Goal: Check status: Check status

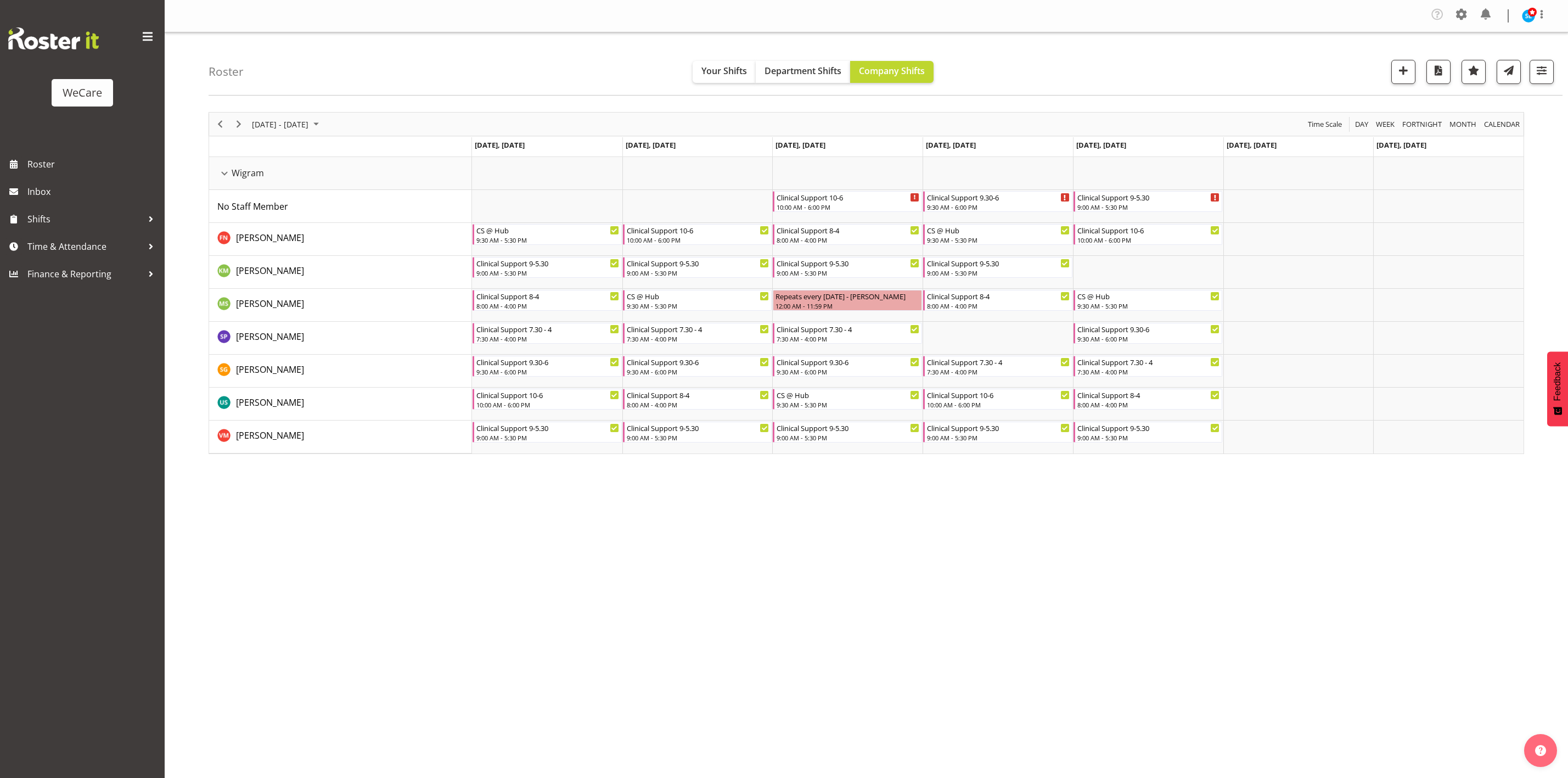
select select "location"
click at [1545, 77] on span "button" at bounding box center [1541, 70] width 14 height 14
click at [1489, 134] on span "1 Departments" at bounding box center [1475, 139] width 70 height 13
click at [1488, 134] on span "1 Departments" at bounding box center [1475, 139] width 70 height 13
click at [1471, 100] on span "1 Locations" at bounding box center [1475, 106] width 54 height 13
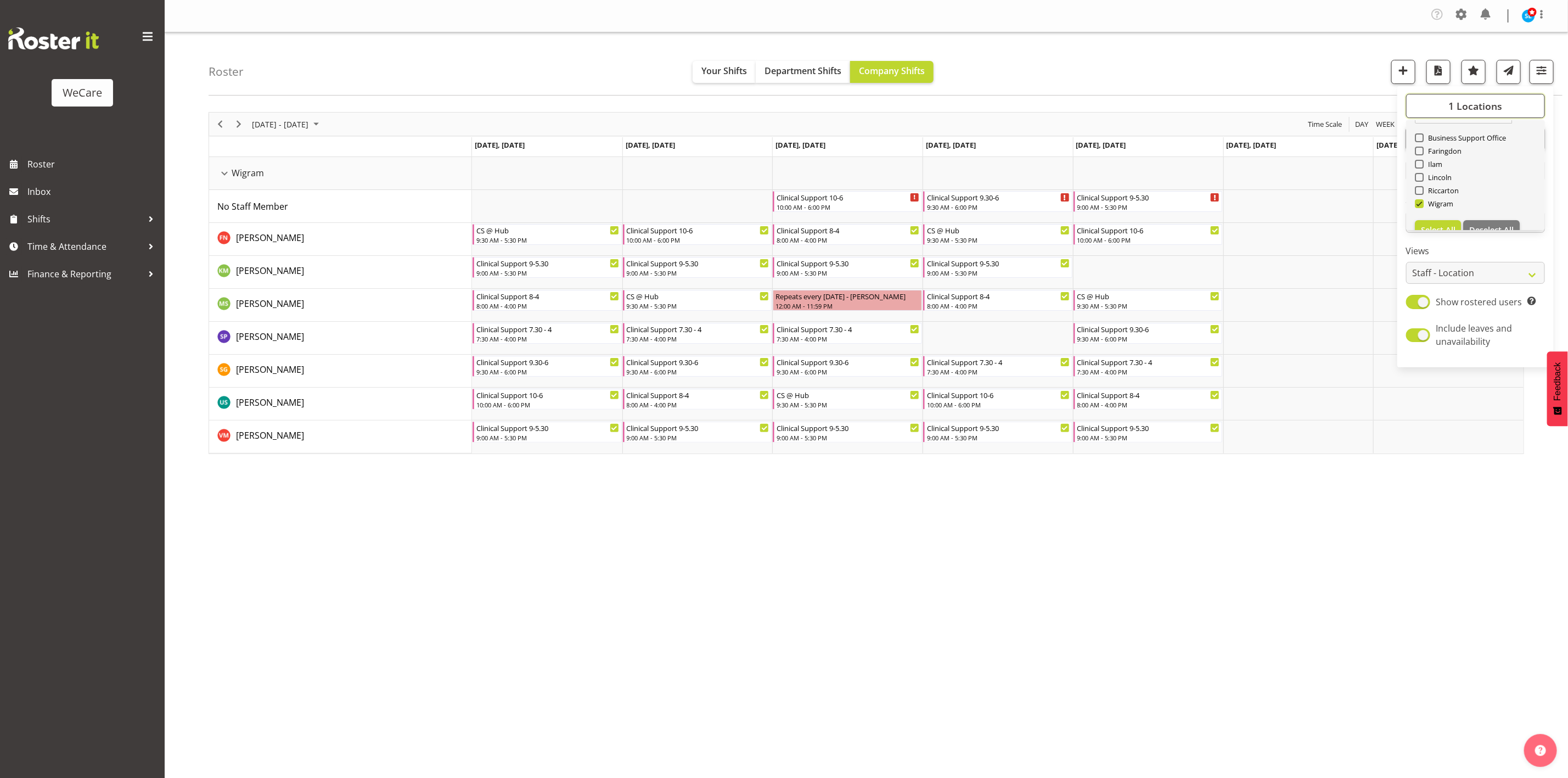
scroll to position [40, 0]
click at [1439, 158] on span "Lincoln" at bounding box center [1438, 160] width 28 height 9
click at [1422, 158] on input "Lincoln" at bounding box center [1418, 160] width 7 height 7
checkbox input "true"
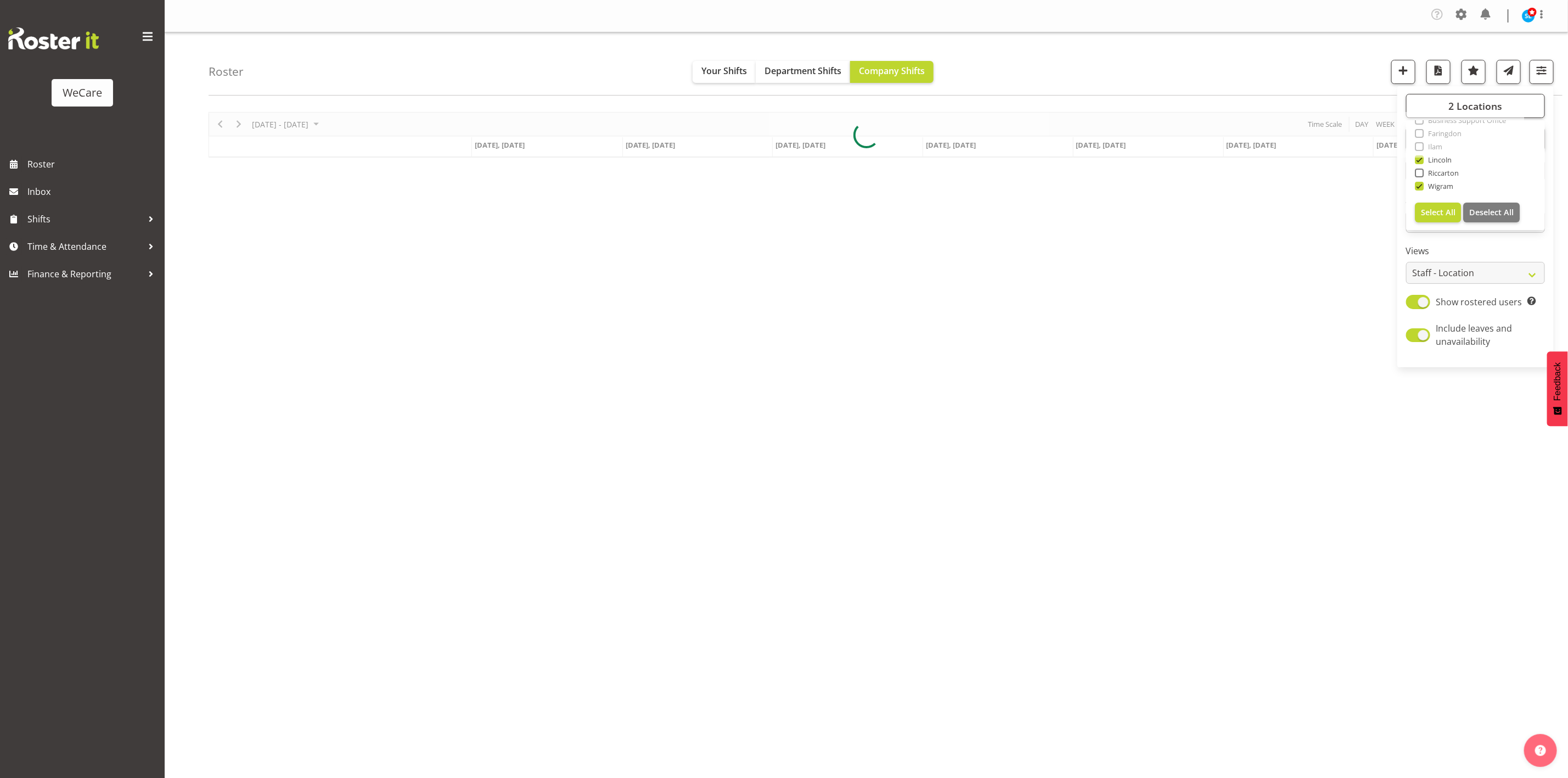
click at [1182, 64] on div "Roster Your Shifts Department Shifts Company Shifts 2 Locations Clear Business …" at bounding box center [885, 64] width 1354 height 63
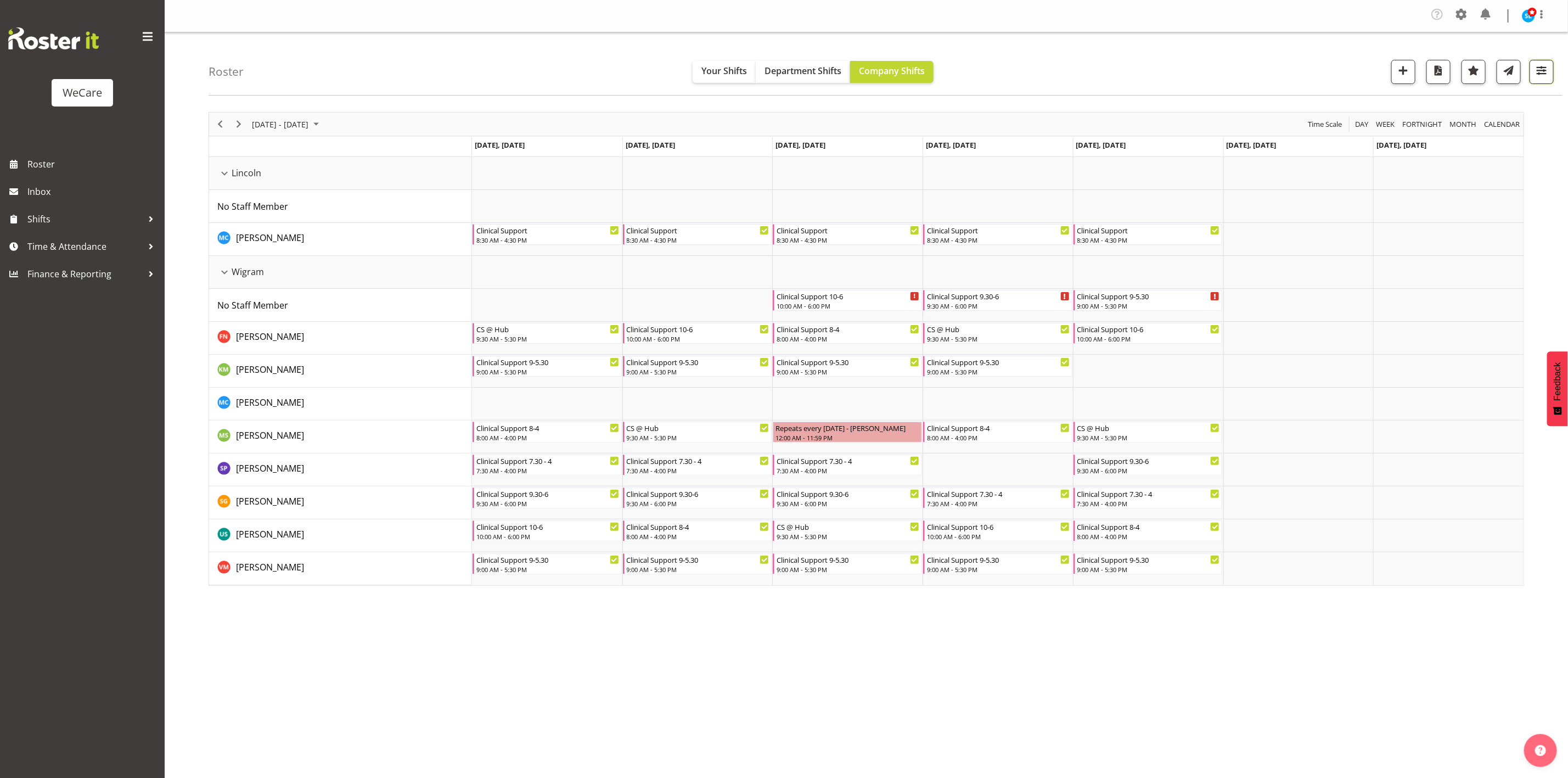
click at [1545, 61] on button "button" at bounding box center [1541, 72] width 24 height 24
click at [1512, 100] on button "2 Locations" at bounding box center [1475, 106] width 139 height 24
click at [1235, 41] on div "Roster Your Shifts Department Shifts Company Shifts 2 Locations Clear Business …" at bounding box center [885, 64] width 1354 height 63
click at [1546, 72] on span "button" at bounding box center [1541, 70] width 14 height 14
click at [1492, 105] on span "2 Locations" at bounding box center [1475, 106] width 54 height 13
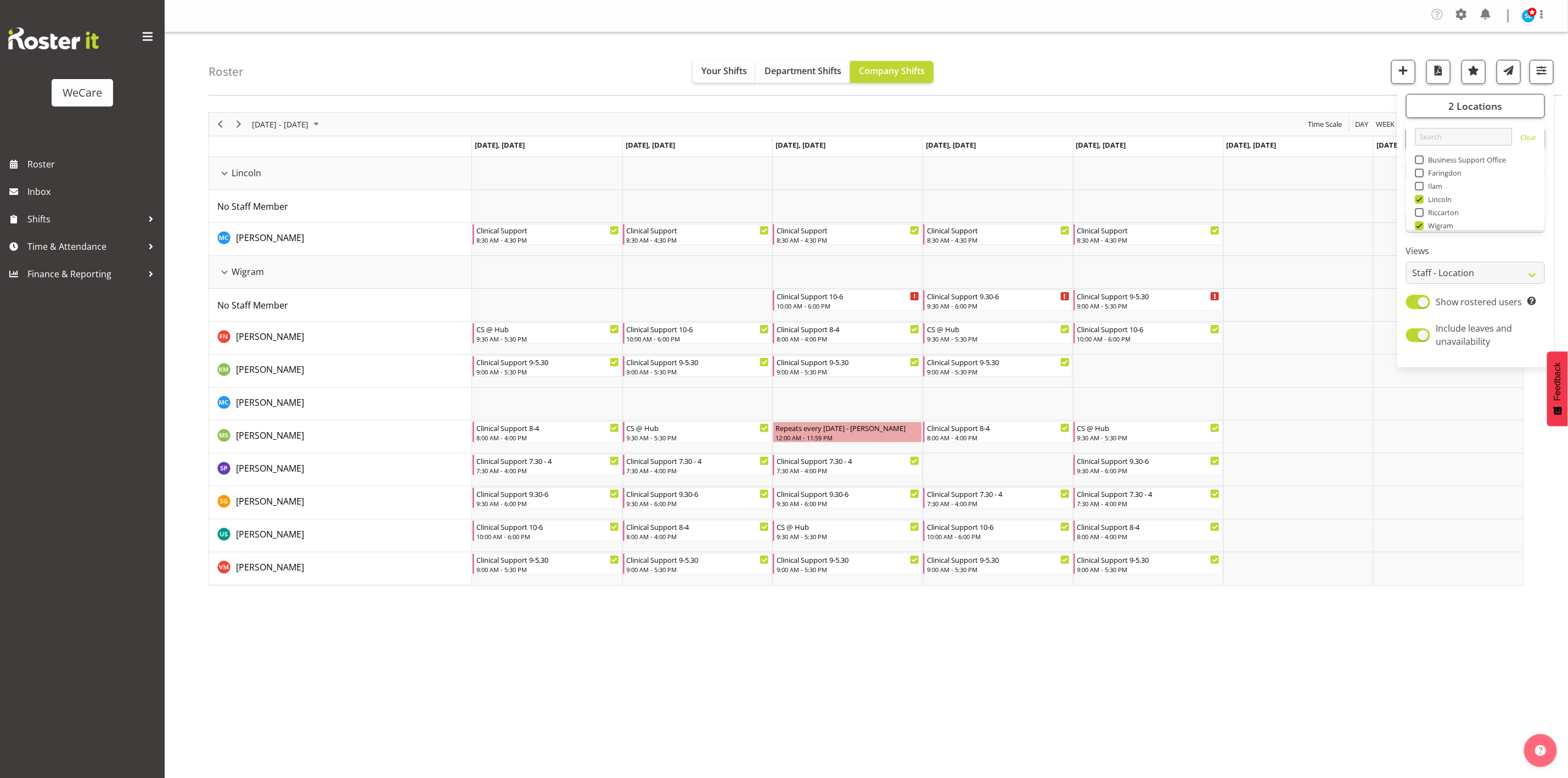
click at [1353, 67] on div "Roster Your Shifts Department Shifts Company Shifts 2 Locations Clear Business …" at bounding box center [885, 64] width 1354 height 63
click at [1536, 65] on span "button" at bounding box center [1541, 70] width 14 height 14
click at [1523, 144] on button "1 Departments" at bounding box center [1475, 139] width 139 height 24
click at [1423, 236] on span at bounding box center [1419, 232] width 9 height 9
click at [1422, 236] on input "Level 3" at bounding box center [1418, 233] width 7 height 7
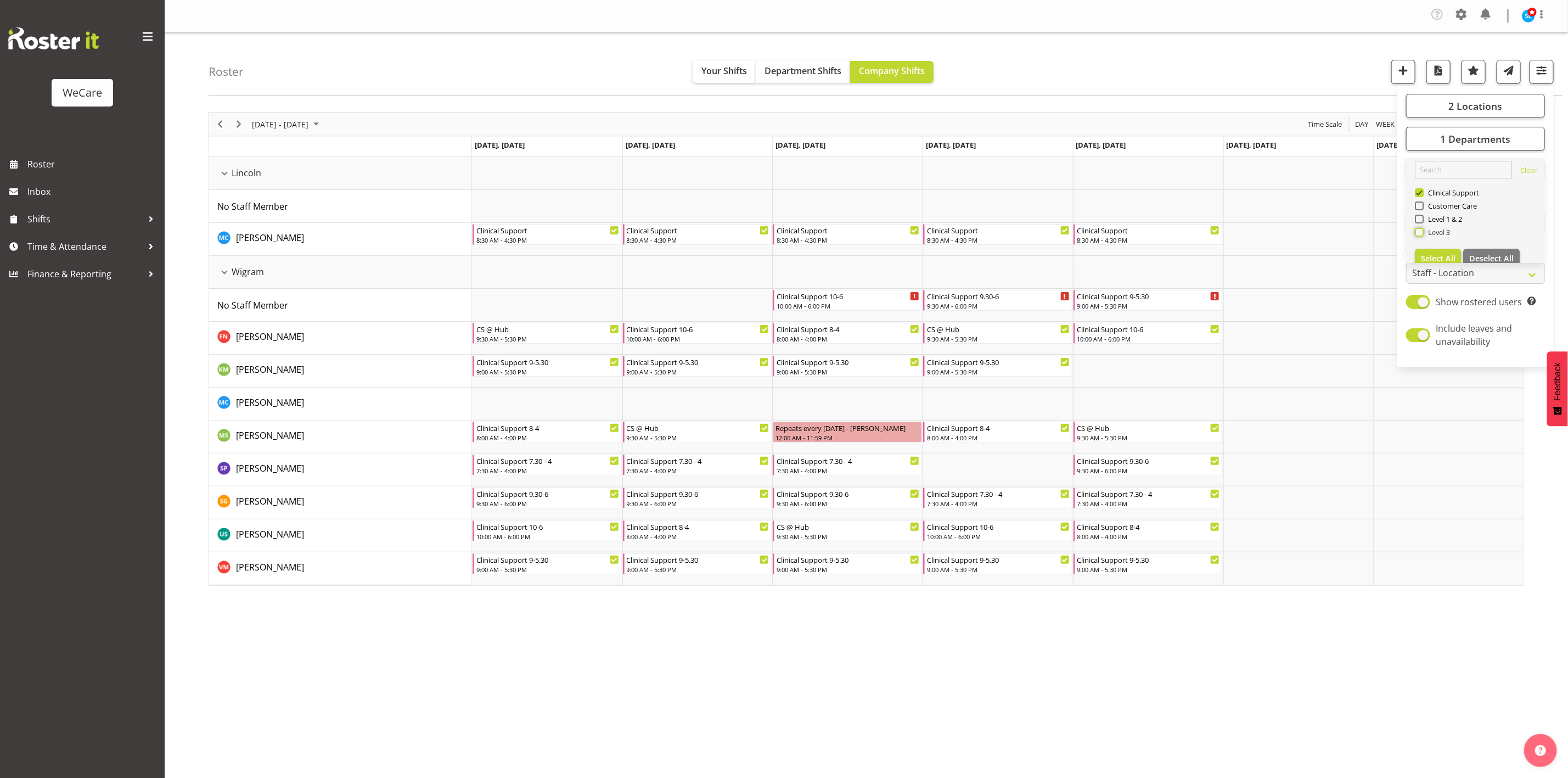
checkbox input "true"
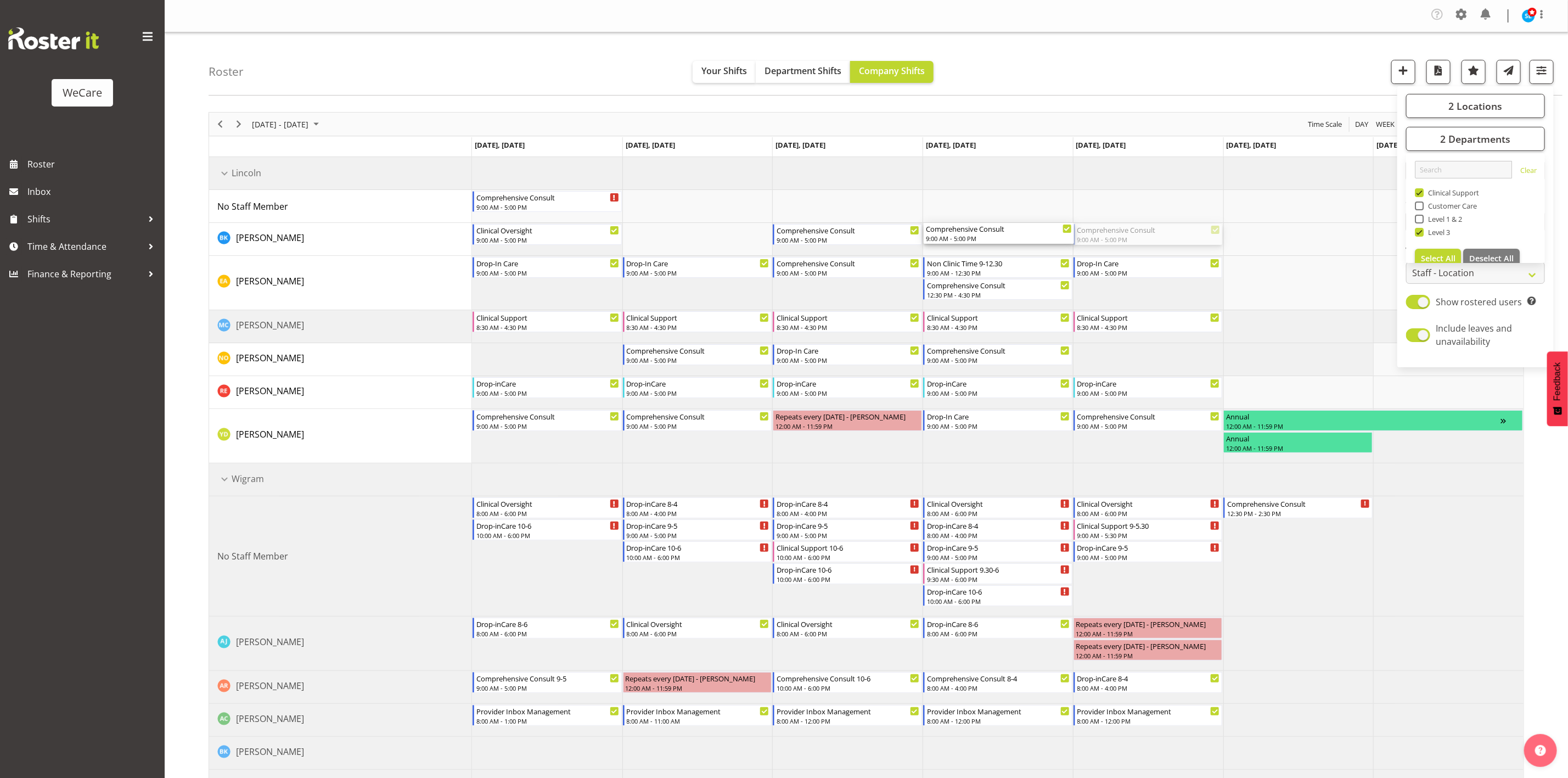
drag, startPoint x: 1148, startPoint y: 231, endPoint x: 1021, endPoint y: 232, distance: 127.0
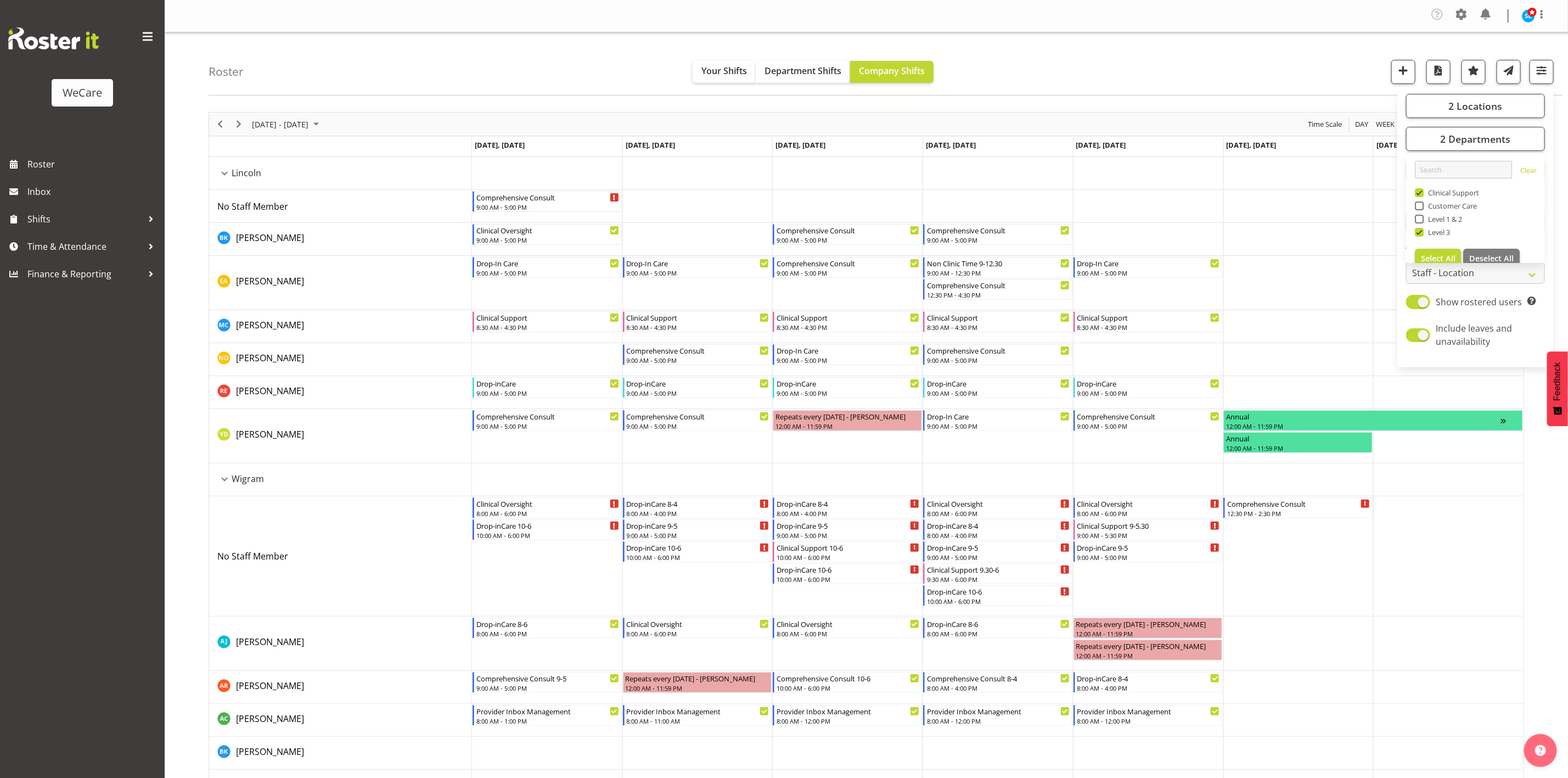
click at [1026, 53] on div "Roster Your Shifts Department Shifts Company Shifts 2 Locations Clear Business …" at bounding box center [885, 64] width 1354 height 63
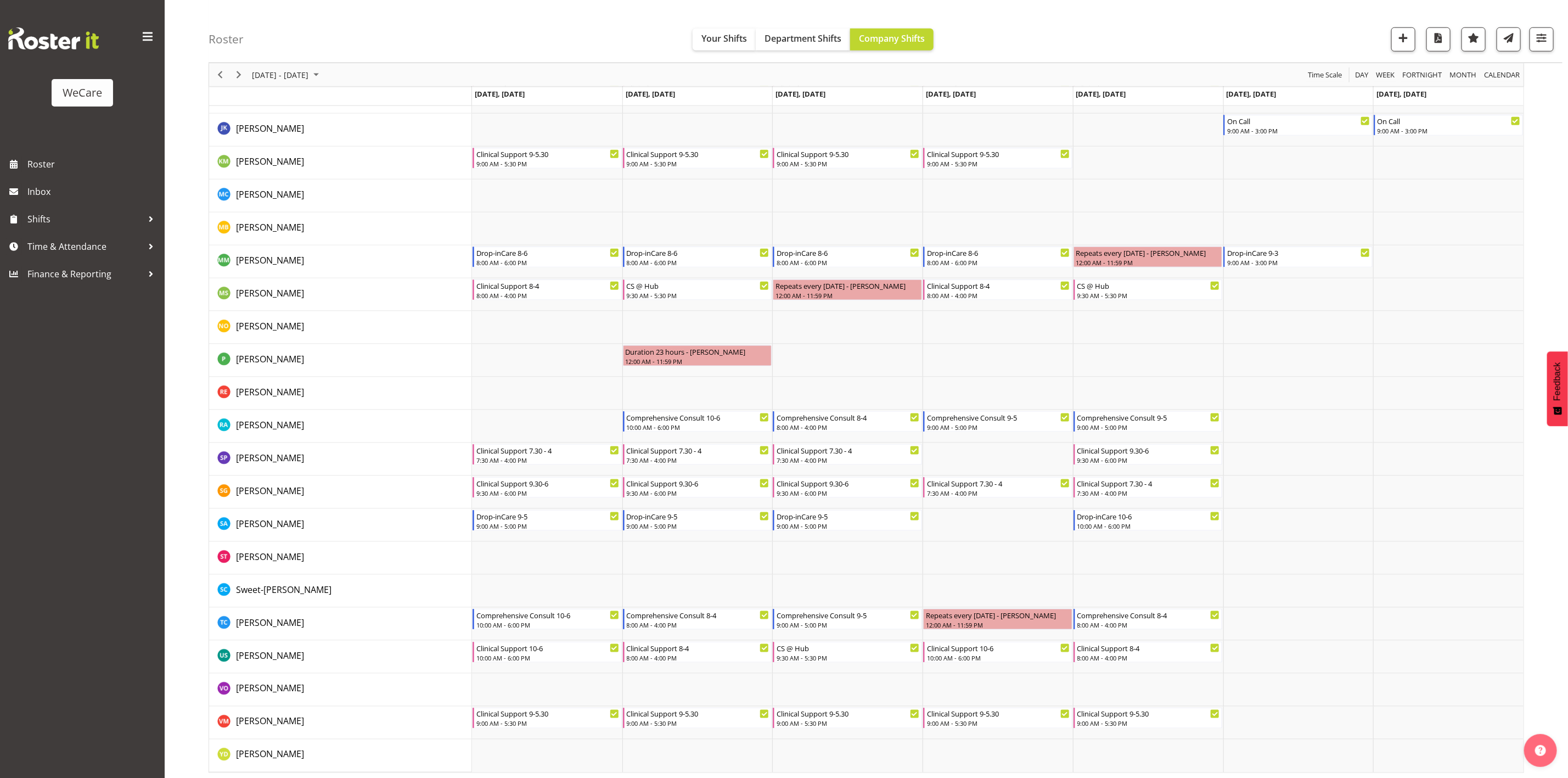
scroll to position [891, 0]
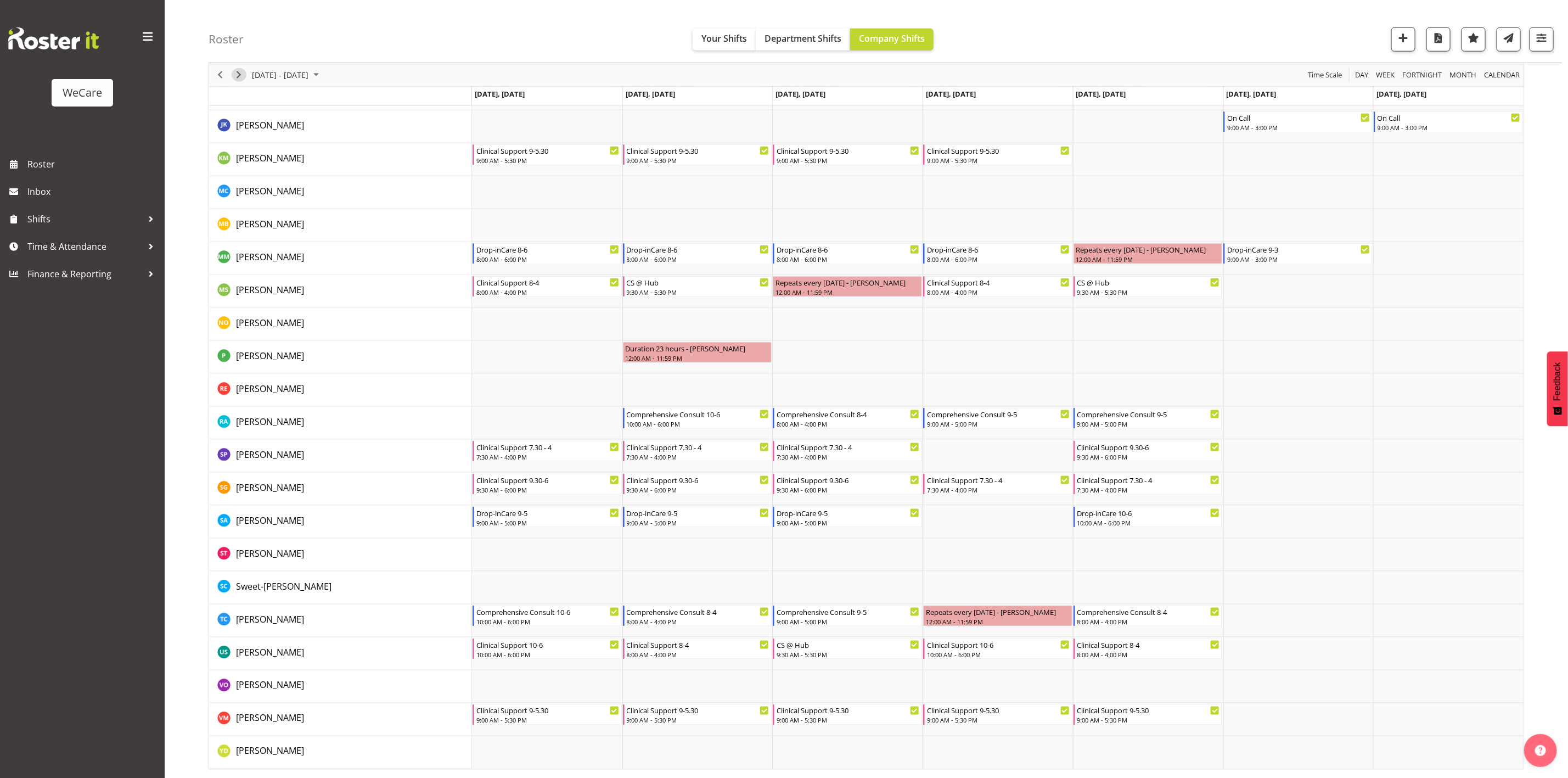
click at [237, 77] on span "Next" at bounding box center [238, 75] width 13 height 14
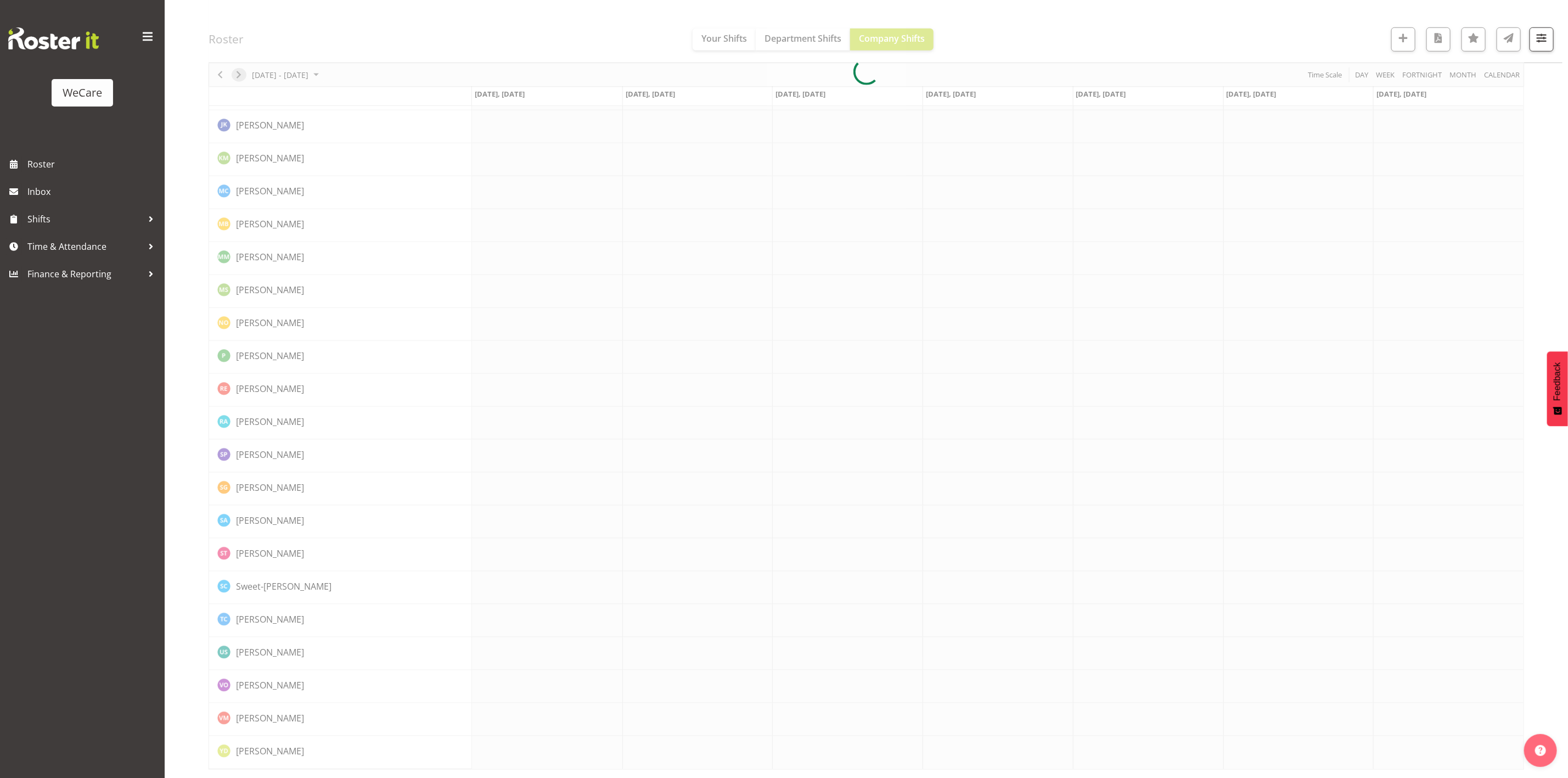
scroll to position [0, 0]
